Goal: Check status: Check status

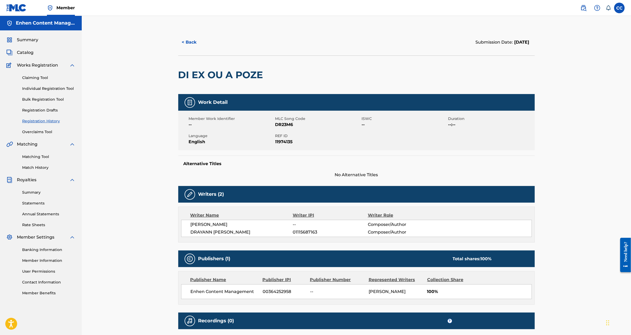
click at [49, 121] on link "Registration History" at bounding box center [48, 121] width 53 height 6
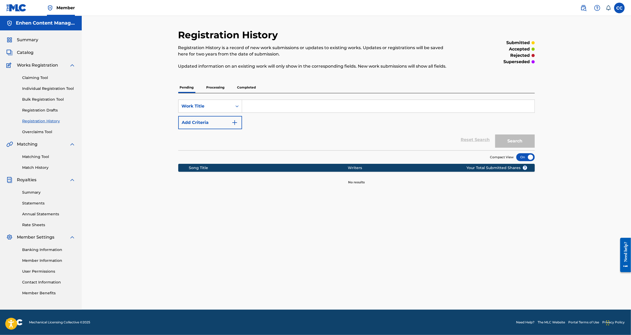
click at [221, 89] on p "Processing" at bounding box center [215, 87] width 21 height 11
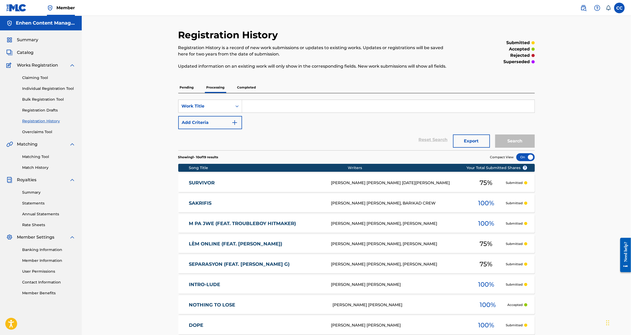
click at [249, 89] on p "Completed" at bounding box center [247, 87] width 22 height 11
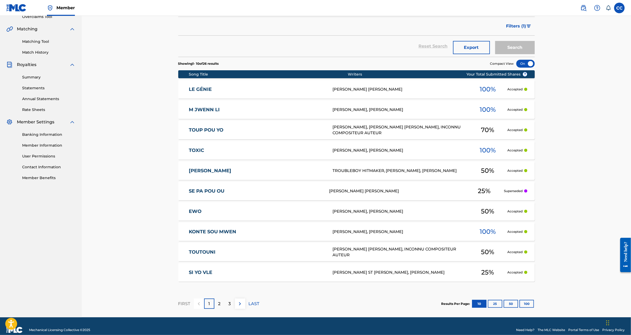
scroll to position [122, 0]
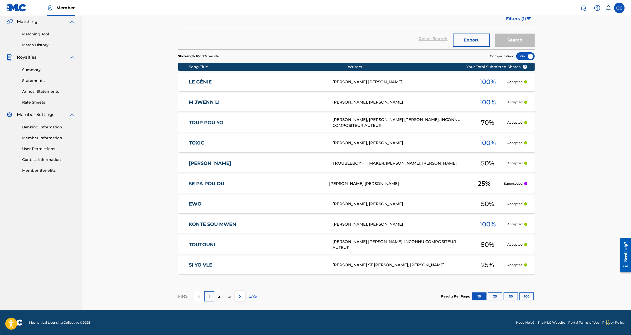
click at [525, 296] on button "100" at bounding box center [527, 296] width 15 height 8
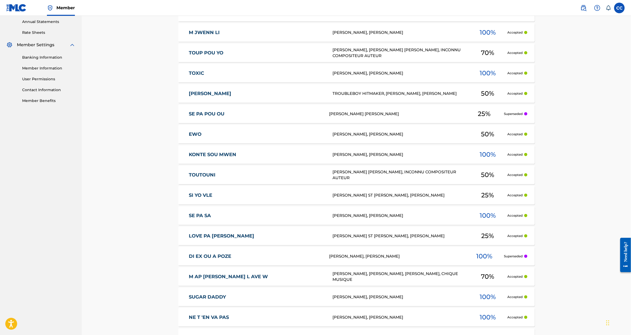
scroll to position [193, 0]
click at [495, 107] on div "25 %" at bounding box center [485, 113] width 40 height 12
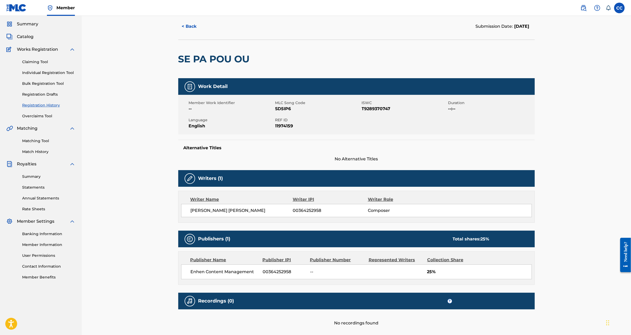
scroll to position [13, 0]
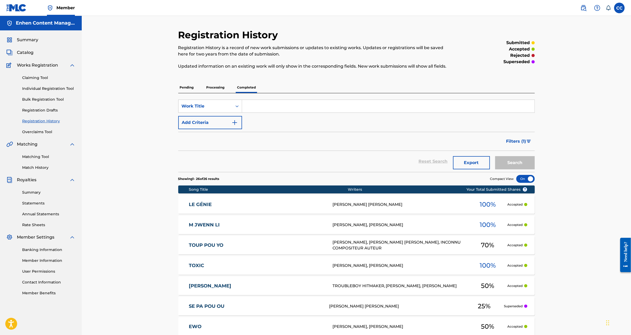
click at [188, 87] on p "Pending" at bounding box center [186, 87] width 17 height 11
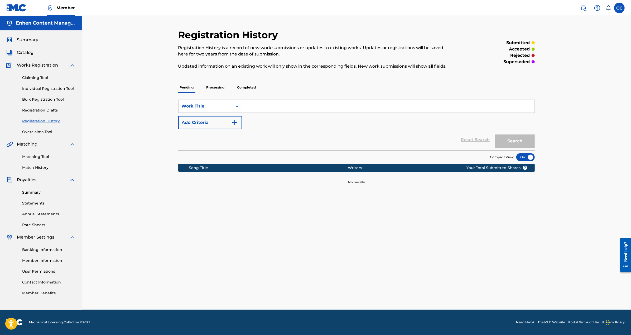
click at [213, 88] on p "Processing" at bounding box center [215, 87] width 21 height 11
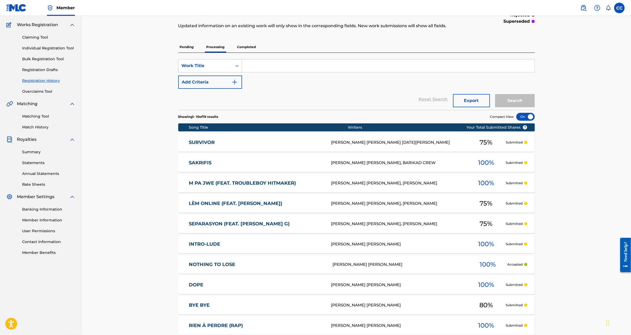
scroll to position [33, 0]
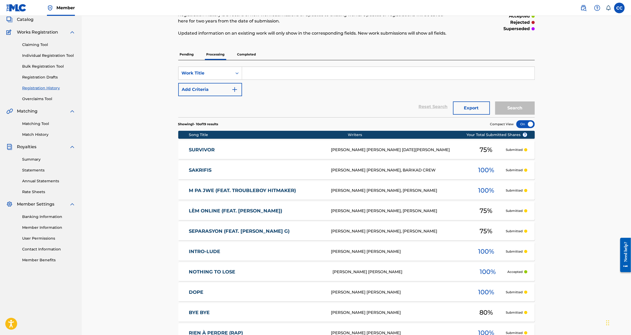
click at [247, 56] on p "Completed" at bounding box center [247, 54] width 22 height 11
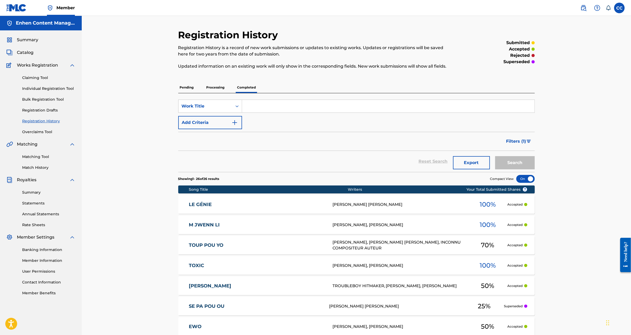
click at [29, 52] on span "Catalog" at bounding box center [25, 52] width 17 height 6
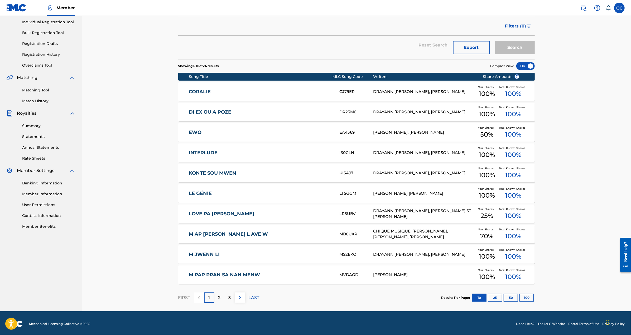
scroll to position [68, 0]
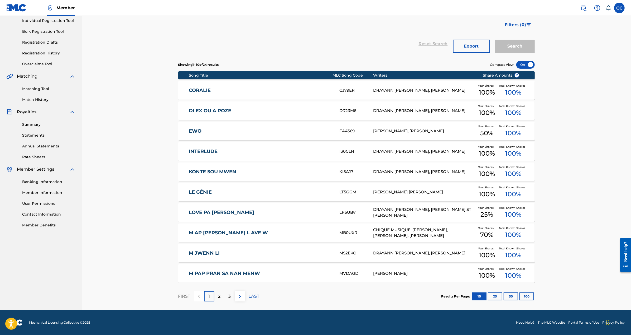
click at [527, 294] on button "100" at bounding box center [527, 296] width 15 height 8
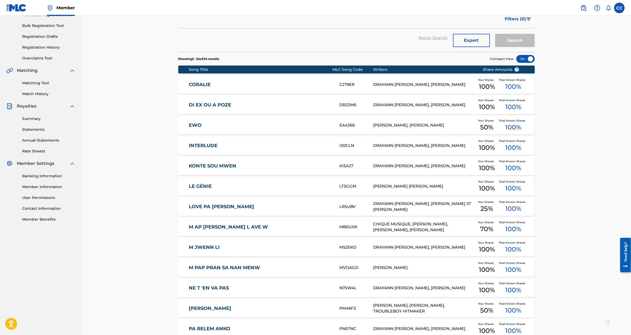
scroll to position [72, 0]
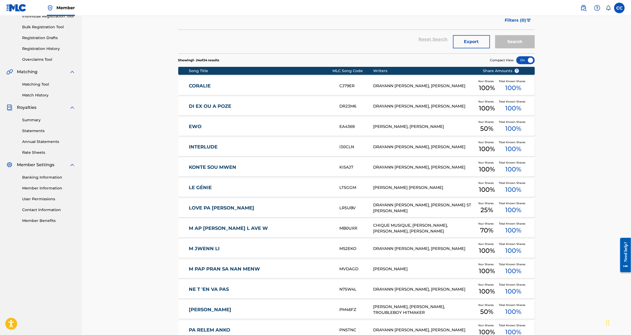
click at [35, 118] on link "Summary" at bounding box center [48, 120] width 53 height 6
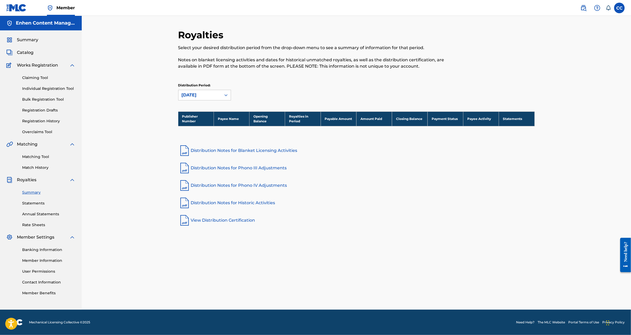
click at [35, 204] on link "Statements" at bounding box center [48, 203] width 53 height 6
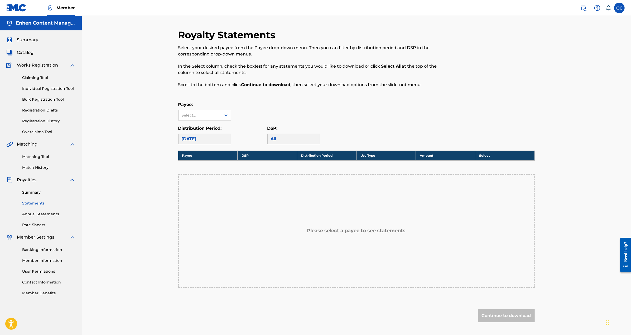
click at [33, 194] on link "Summary" at bounding box center [48, 192] width 53 height 6
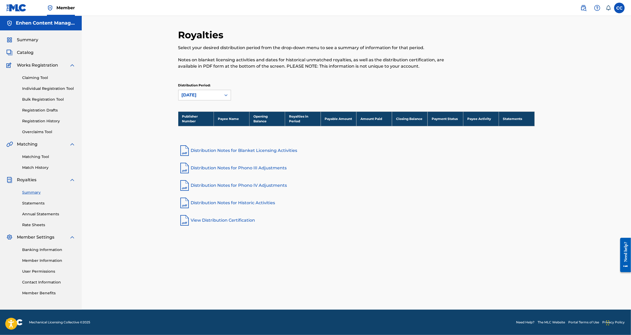
click at [221, 220] on link "View Distribution Certification" at bounding box center [356, 220] width 357 height 13
